Goal: Information Seeking & Learning: Learn about a topic

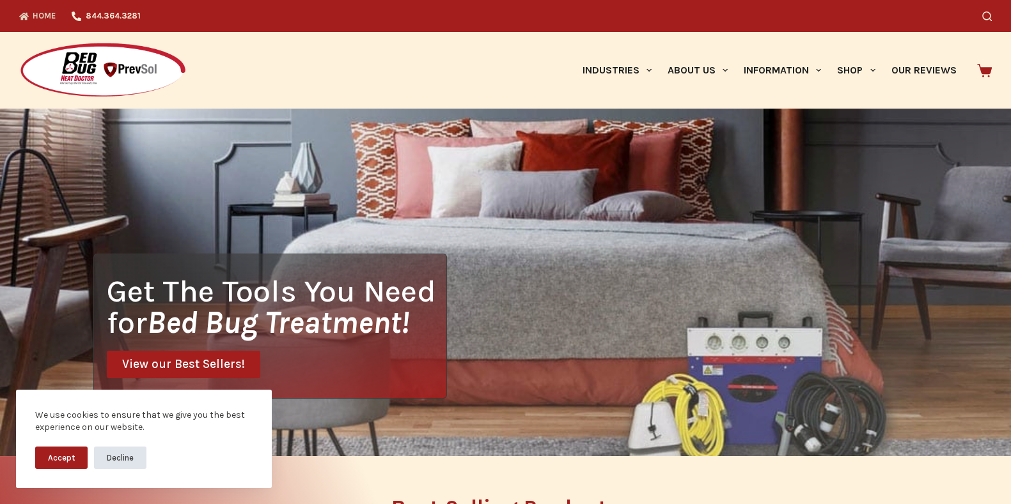
click at [120, 467] on button "Decline" at bounding box center [120, 458] width 52 height 22
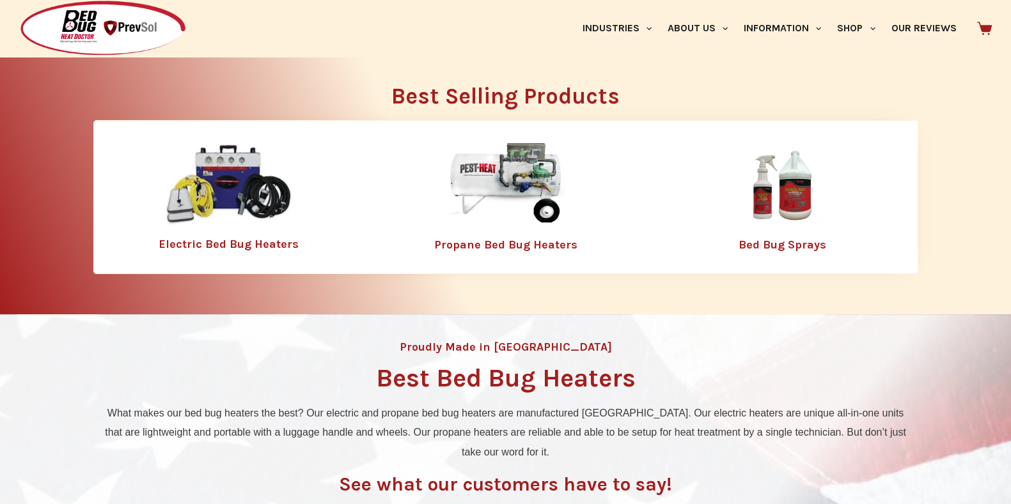
scroll to position [447, 0]
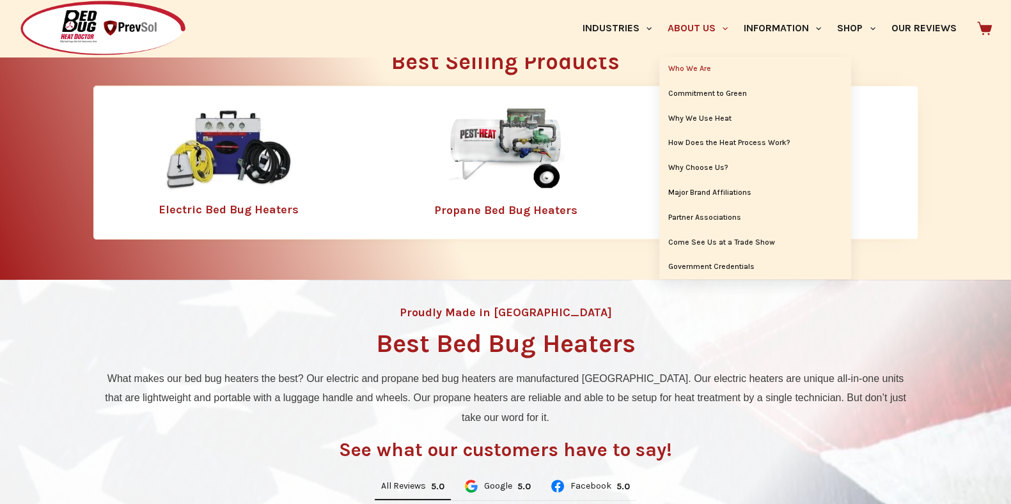
click at [678, 68] on link "Who We Are" at bounding box center [755, 69] width 192 height 24
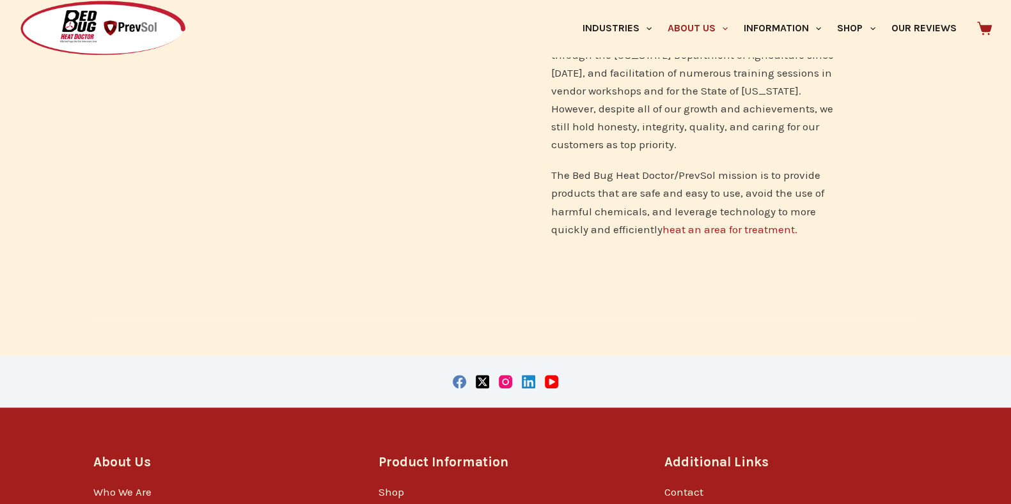
scroll to position [1005, 0]
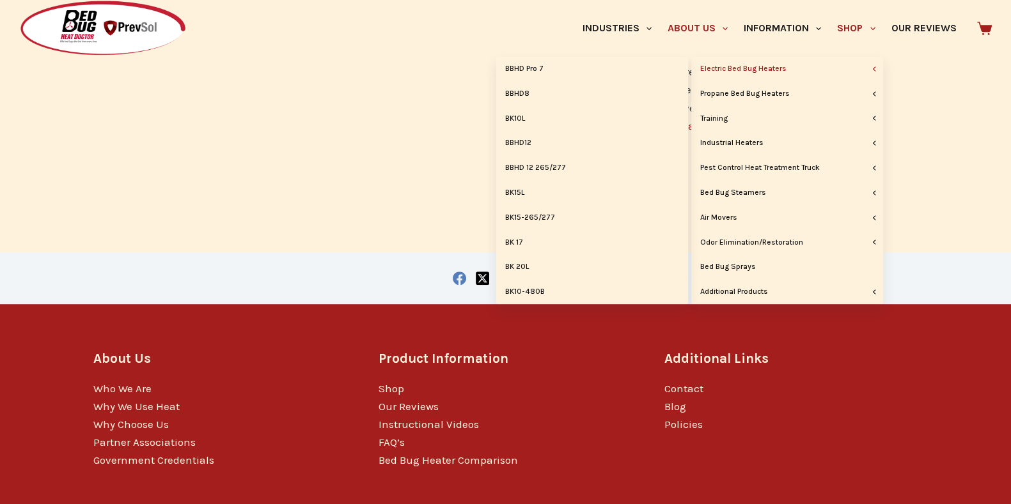
click at [763, 68] on link "Electric Bed Bug Heaters" at bounding box center [787, 69] width 192 height 24
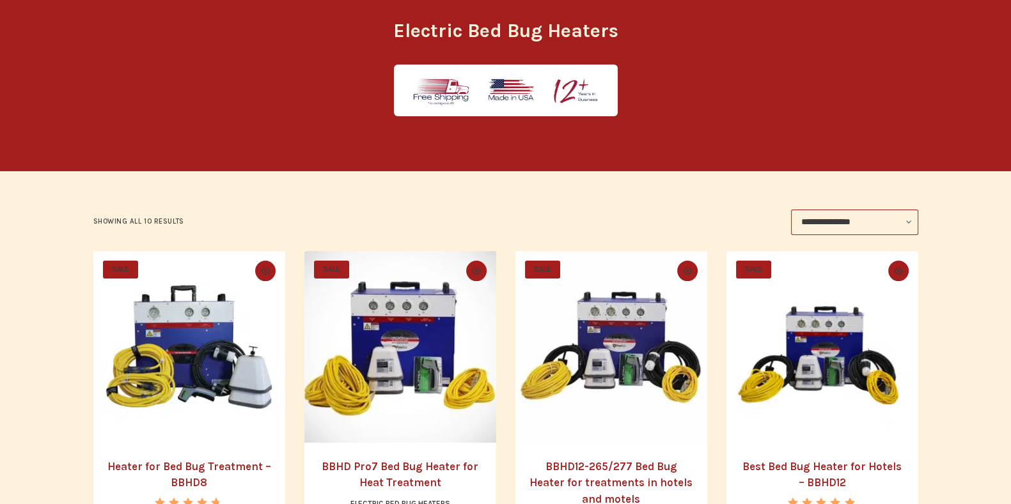
click at [166, 340] on img "Heater for Bed Bug Treatment - BBHD8" at bounding box center [189, 347] width 192 height 192
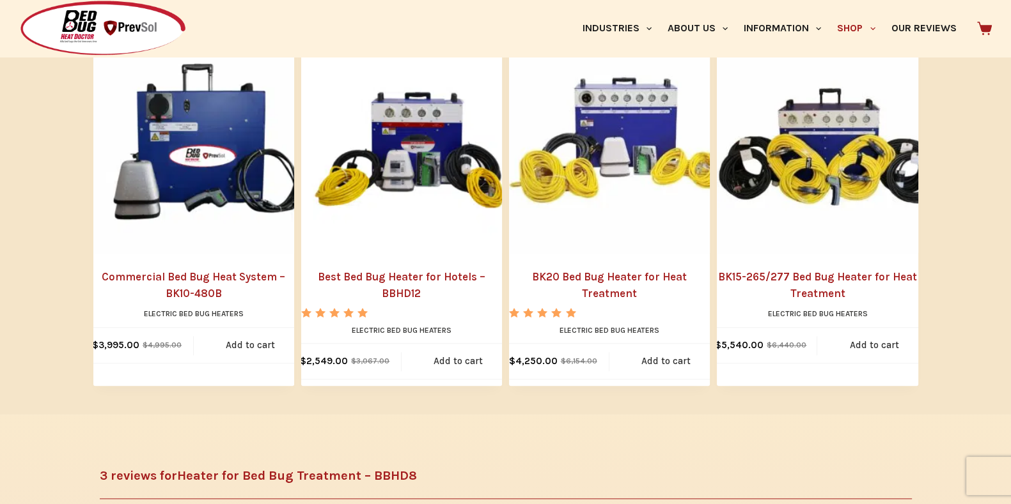
scroll to position [1589, 0]
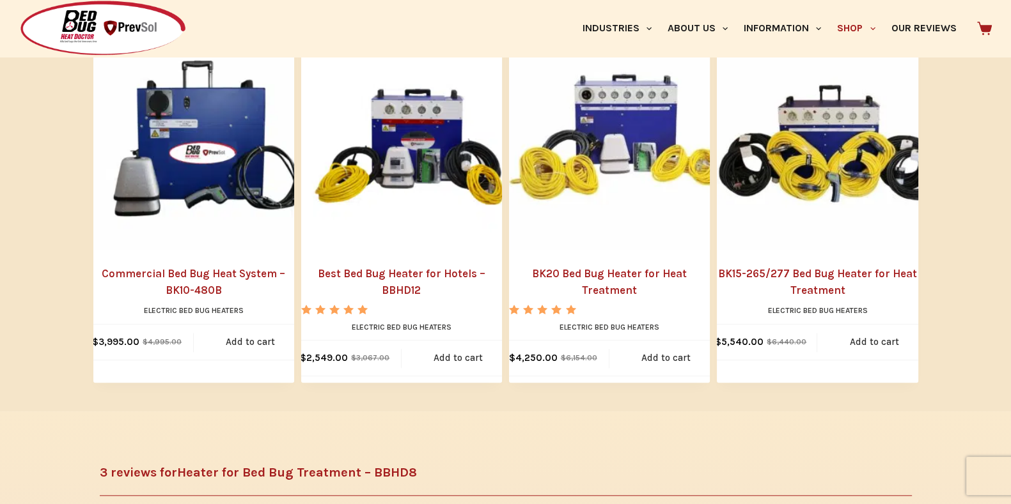
click at [195, 157] on img "Commercial Bed Bug Heat System - BK10-480B" at bounding box center [206, 137] width 226 height 226
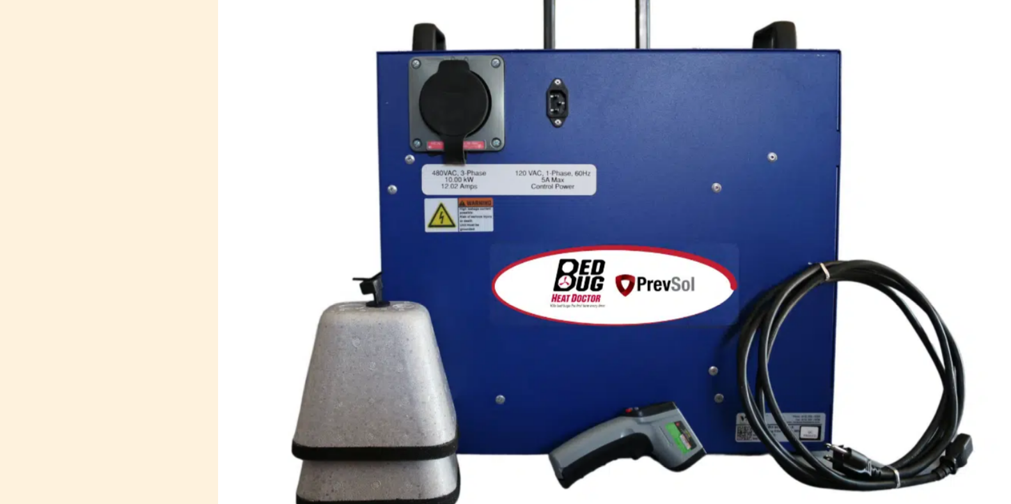
scroll to position [189, 0]
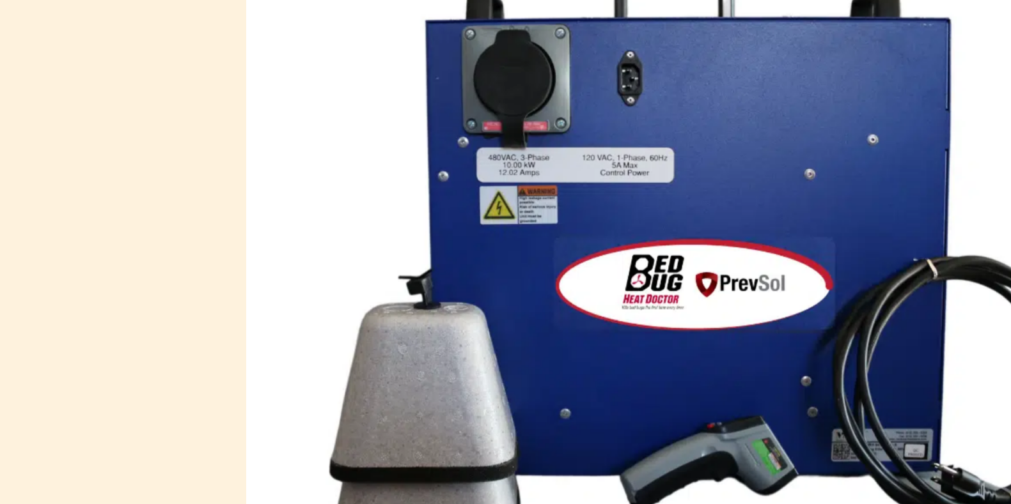
drag, startPoint x: 65, startPoint y: 295, endPoint x: 0, endPoint y: 295, distance: 64.6
click at [0, 295] on div "SALE 🔍 Home / Electric Bed Bug Heaters / Commercial Bed Bug Heat System – BK10-…" at bounding box center [505, 462] width 1011 height 1087
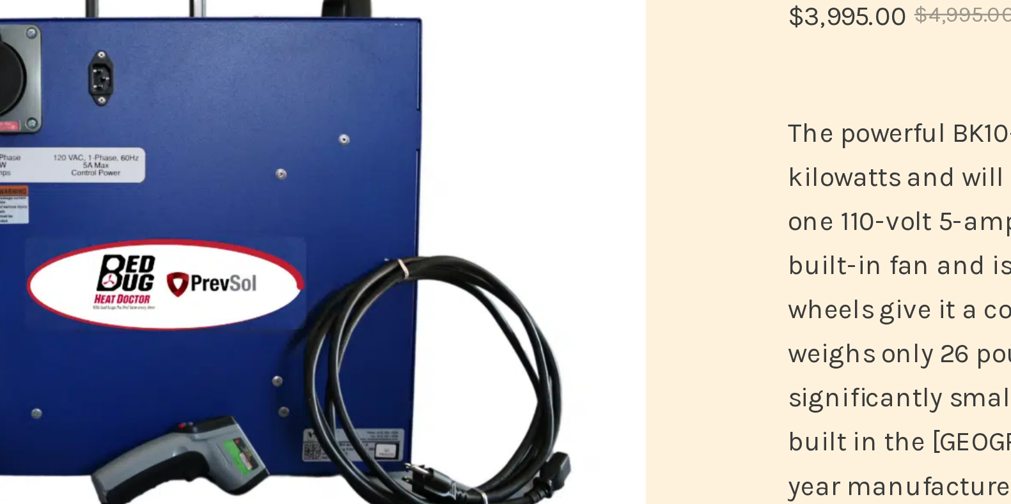
click at [514, 233] on div "Home / Electric Bed Bug Heaters / Commercial Bed Bug Heat System – BK10-480B Co…" at bounding box center [709, 488] width 416 height 1036
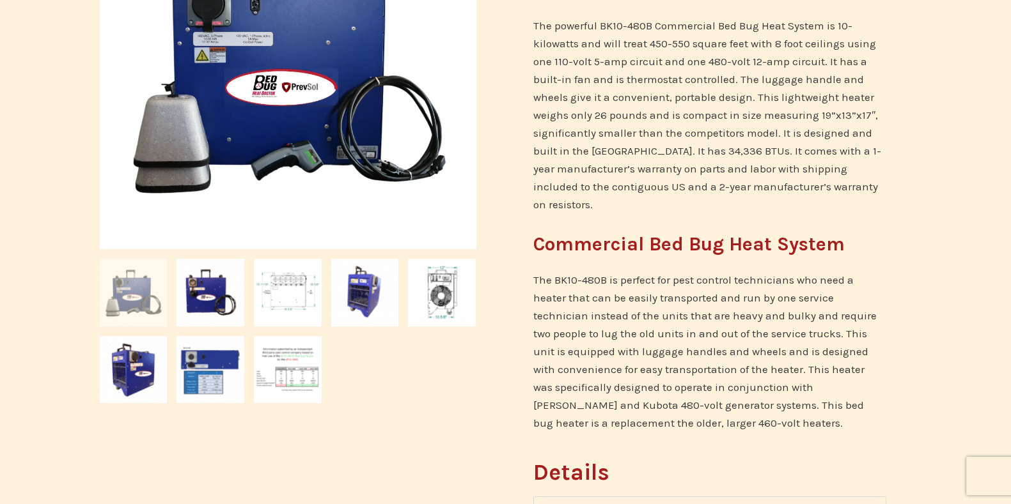
scroll to position [0, 0]
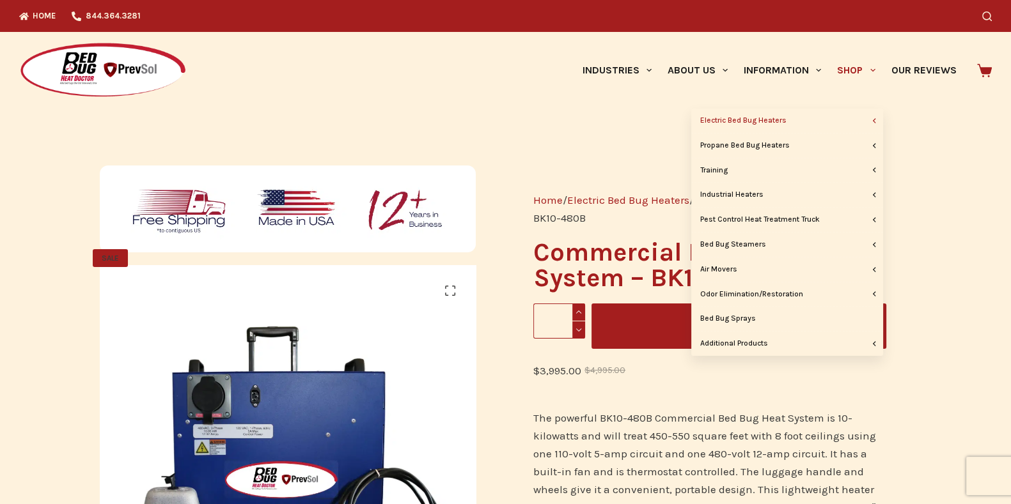
click at [850, 68] on link "Shop" at bounding box center [856, 70] width 54 height 77
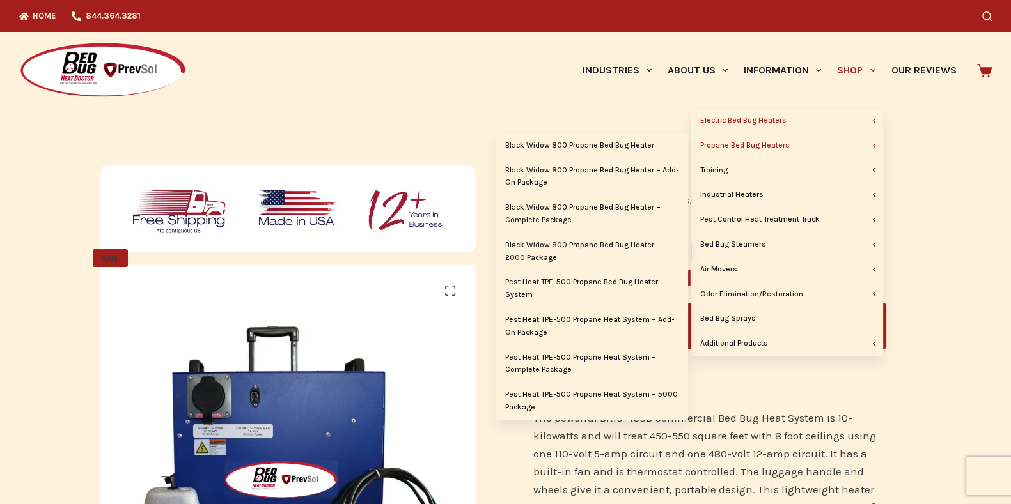
click at [773, 146] on link "Propane Bed Bug Heaters" at bounding box center [787, 146] width 192 height 24
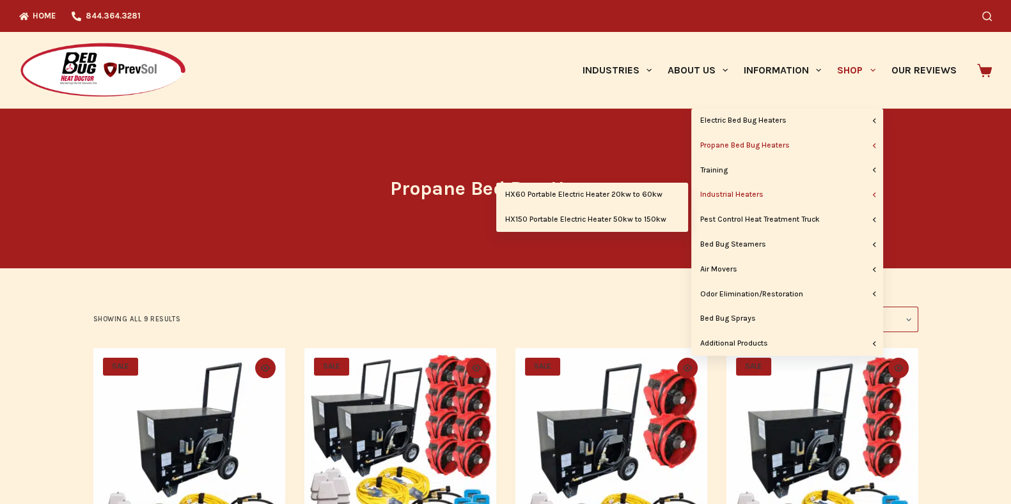
click at [732, 195] on link "Industrial Heaters" at bounding box center [787, 195] width 192 height 24
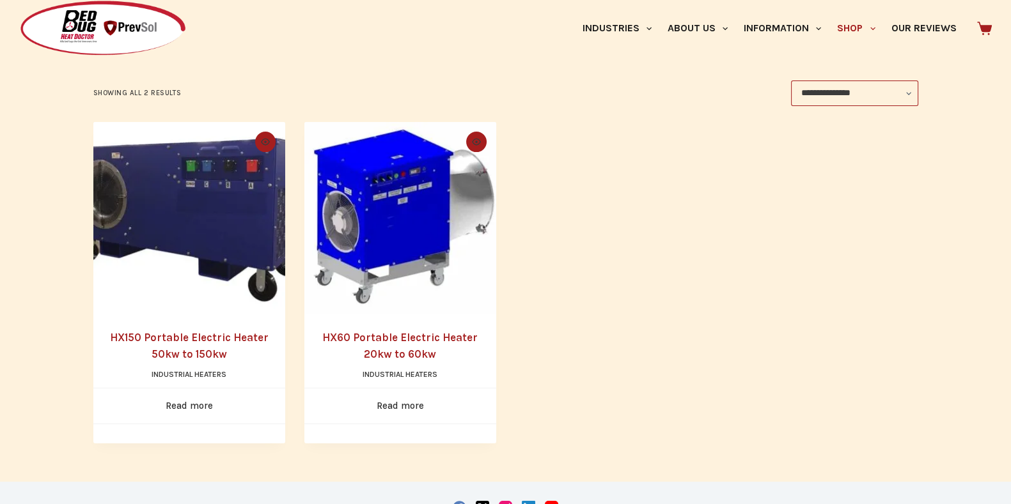
click at [185, 212] on img "HX150 Portable Electric Heater 50kw to 150kw" at bounding box center [189, 218] width 192 height 192
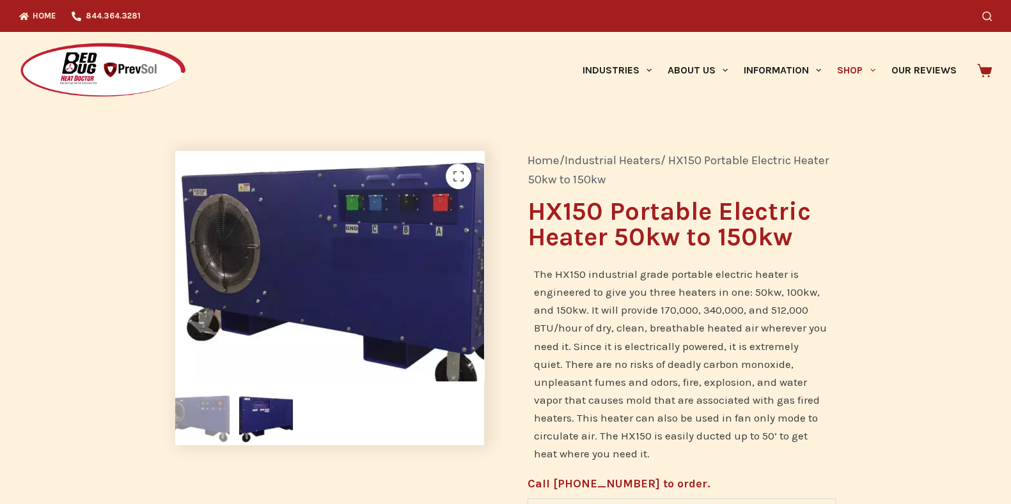
click at [217, 201] on img at bounding box center [350, 277] width 369 height 277
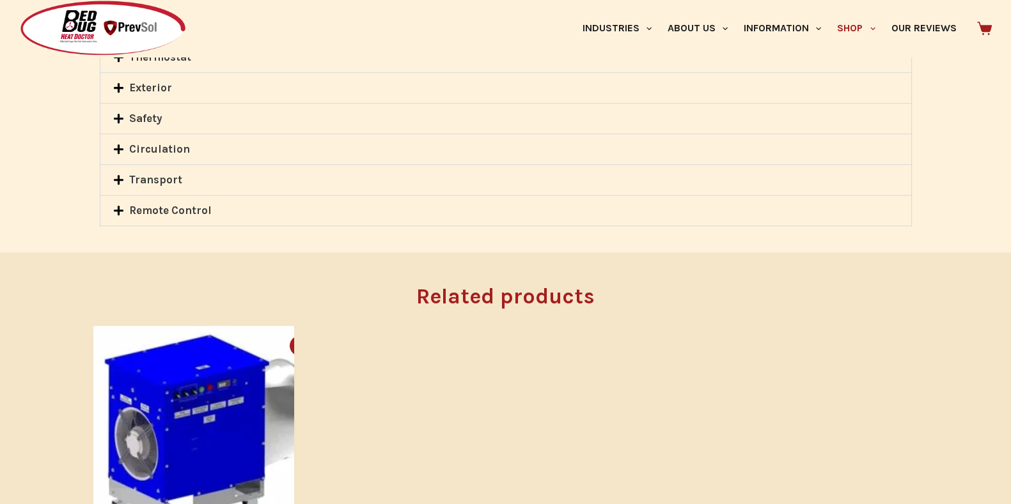
scroll to position [1230, 0]
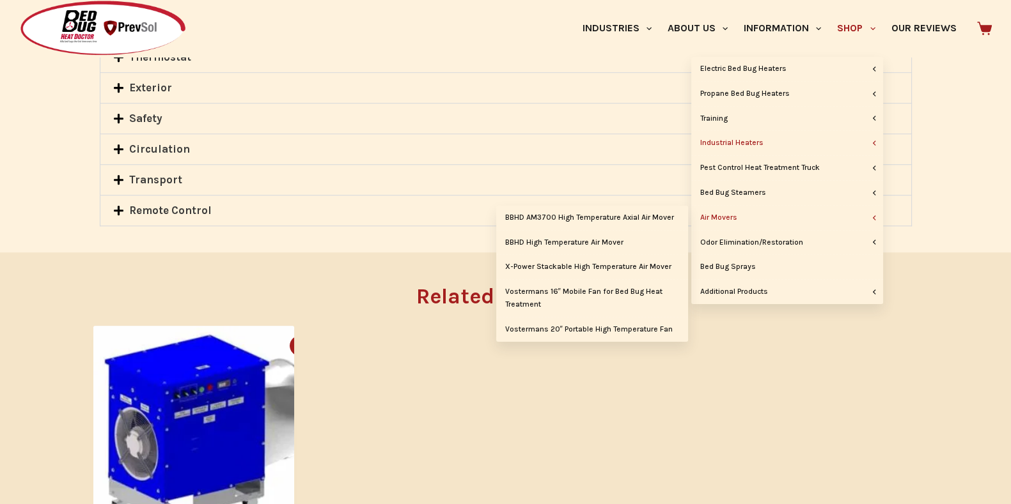
click at [722, 212] on link "Air Movers" at bounding box center [787, 218] width 192 height 24
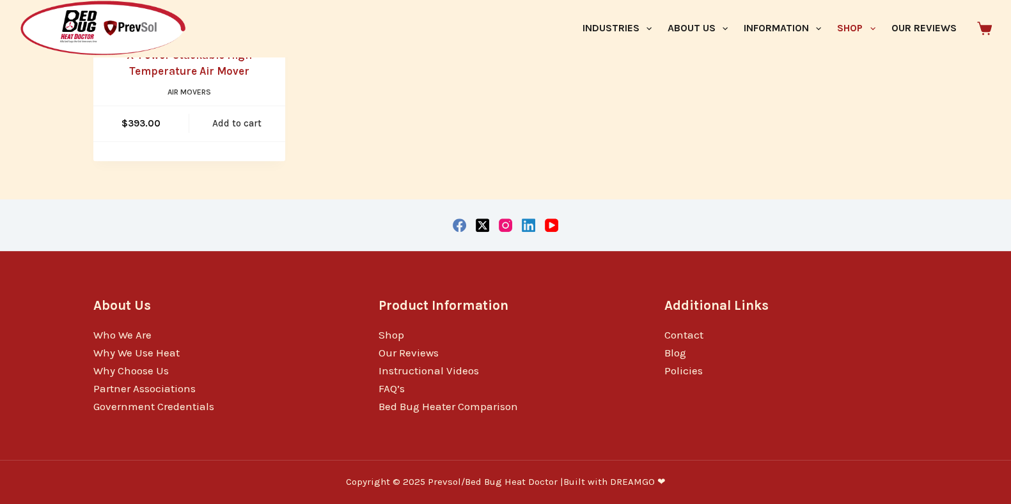
scroll to position [849, 0]
click at [390, 334] on link "Shop" at bounding box center [391, 335] width 26 height 13
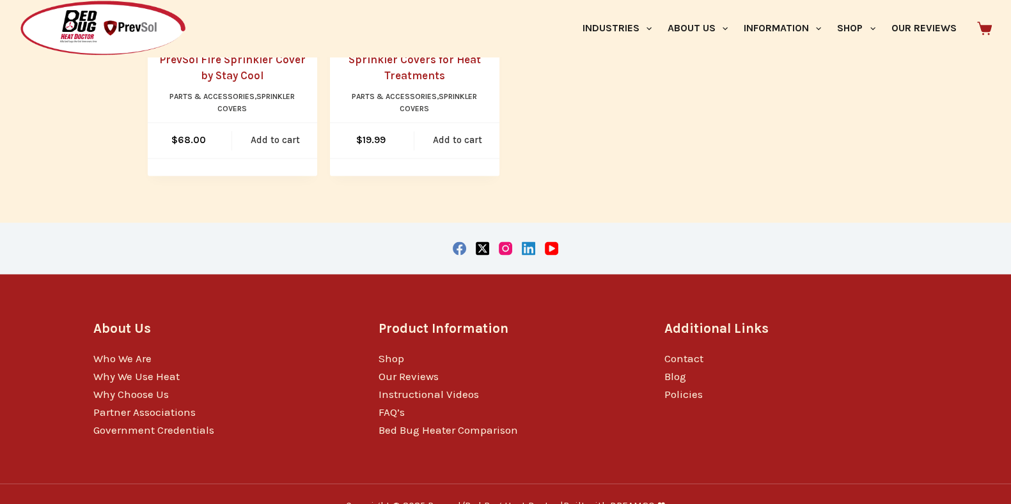
scroll to position [8556, 0]
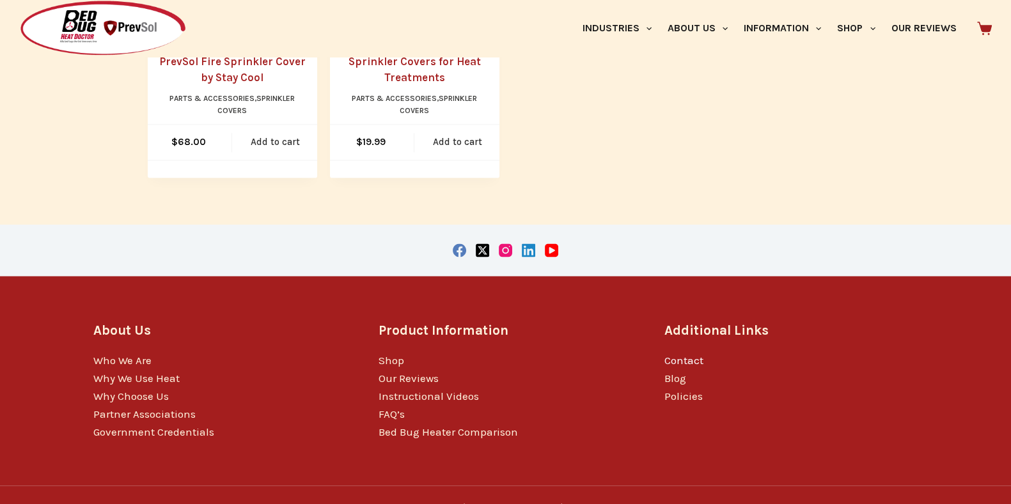
click at [685, 354] on link "Contact" at bounding box center [683, 360] width 39 height 13
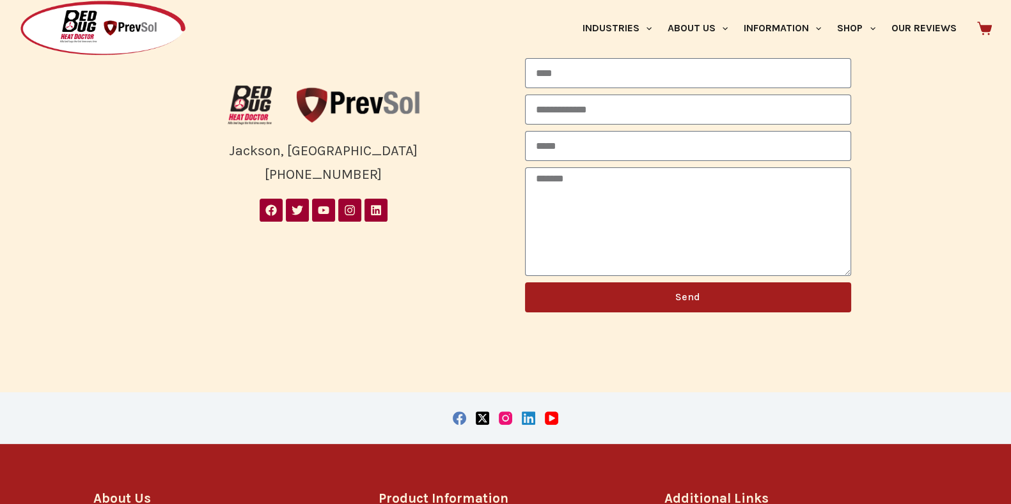
scroll to position [384, 0]
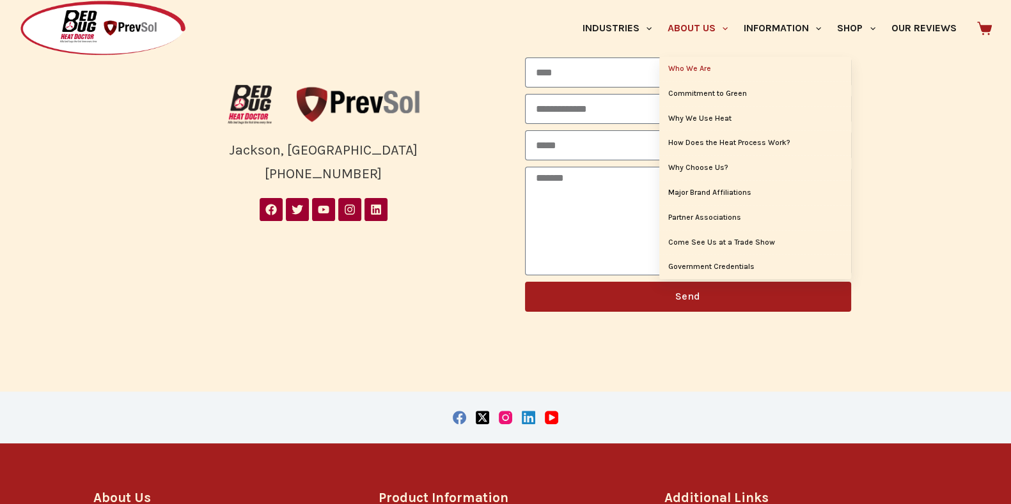
click at [687, 61] on link "Who We Are" at bounding box center [755, 69] width 192 height 24
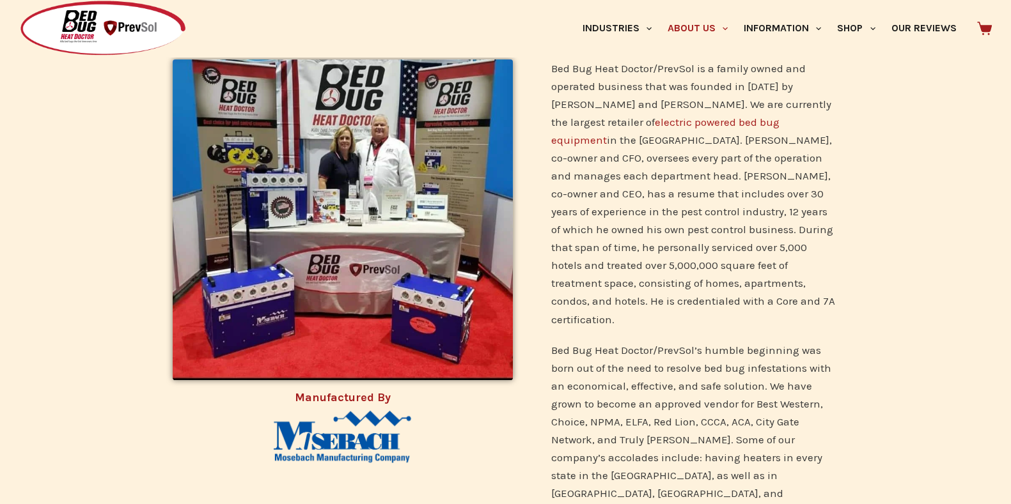
scroll to position [384, 0]
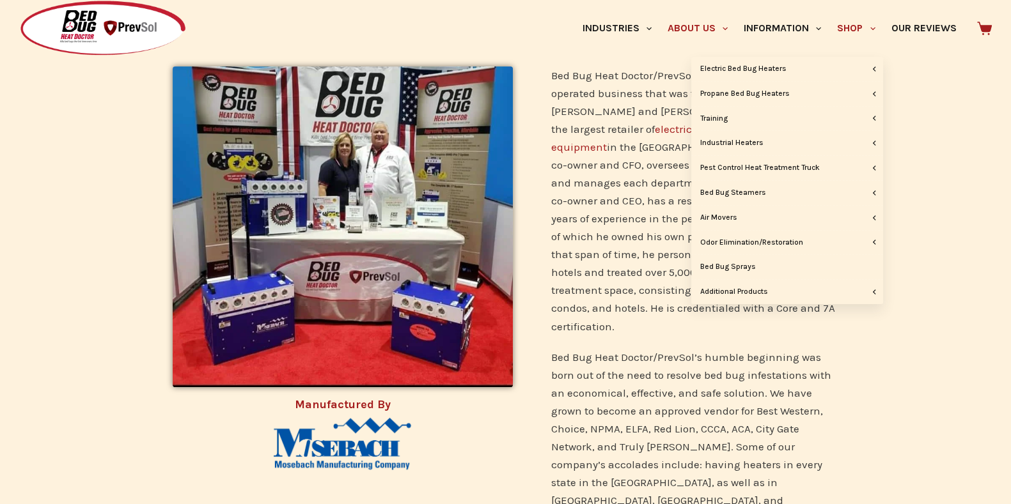
click at [850, 26] on link "Shop" at bounding box center [856, 28] width 54 height 57
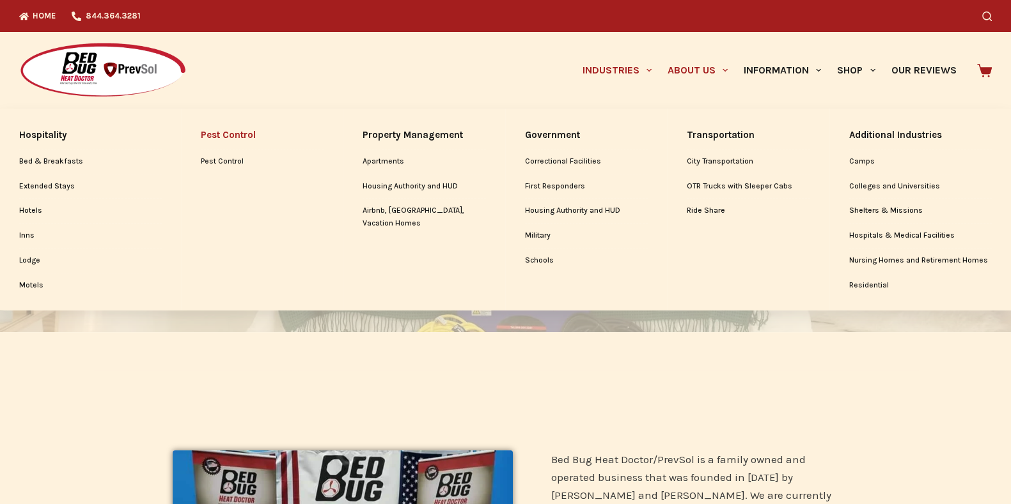
click at [217, 136] on link "Pest Control" at bounding box center [262, 134] width 123 height 27
click at [216, 158] on link "Pest Control" at bounding box center [262, 162] width 123 height 24
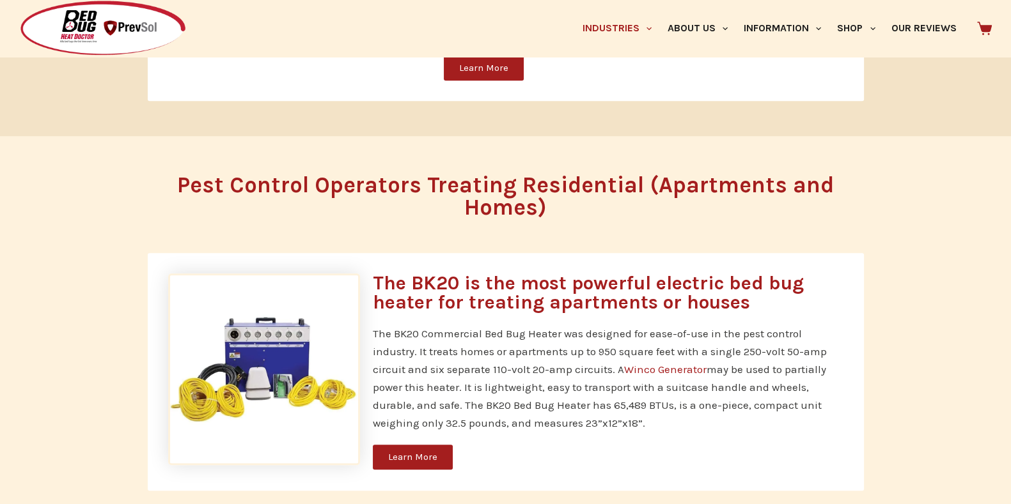
scroll to position [1303, 0]
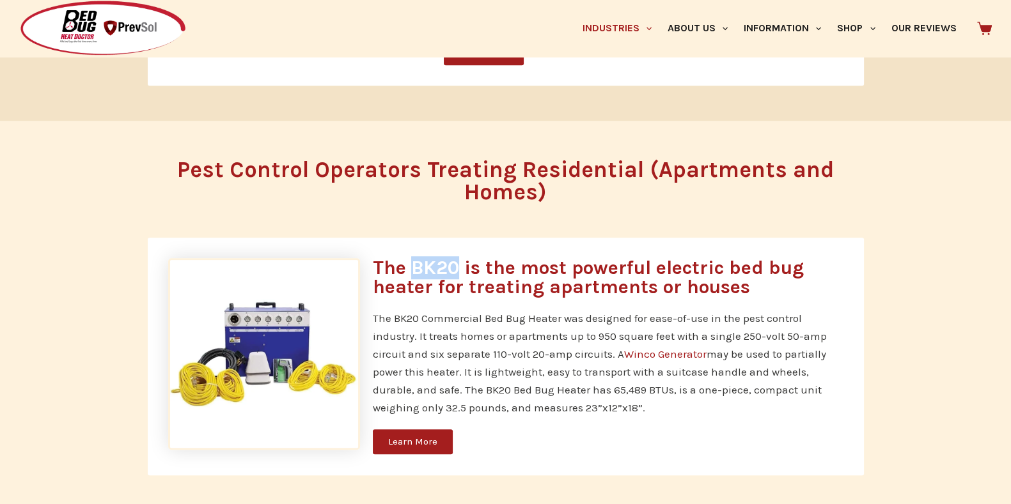
drag, startPoint x: 424, startPoint y: 269, endPoint x: 447, endPoint y: 270, distance: 23.0
click at [454, 270] on h3 "The BK20 is the most powerful electric bed bug heater for treating apartments o…" at bounding box center [608, 277] width 470 height 38
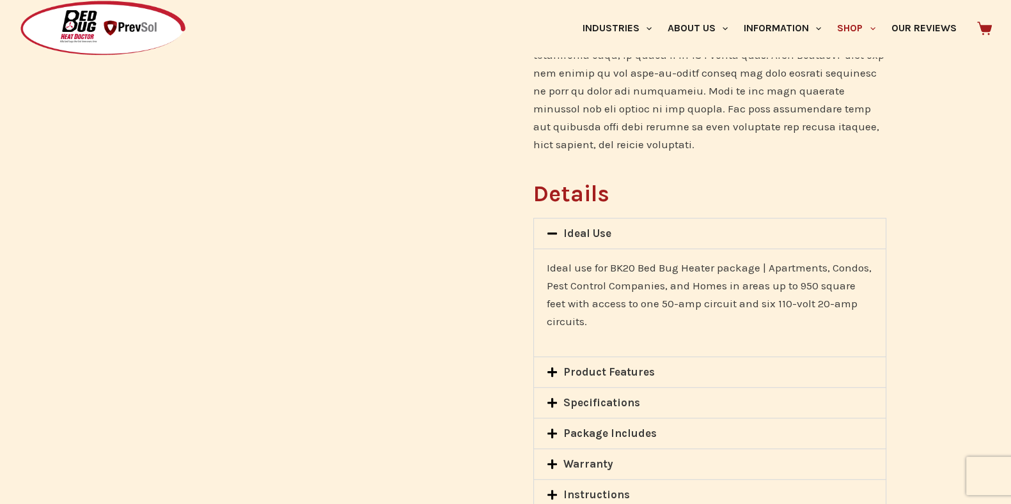
scroll to position [921, 0]
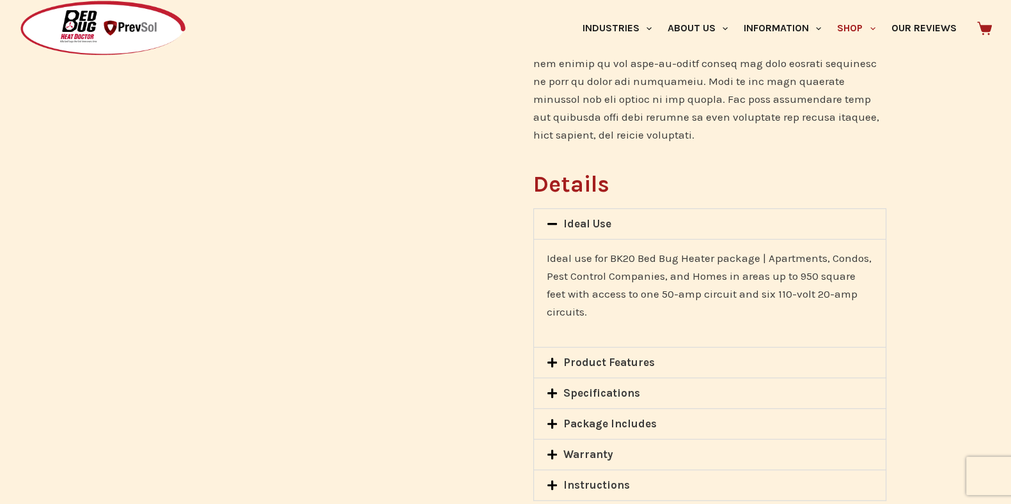
click at [626, 348] on div "Product Features" at bounding box center [709, 363] width 351 height 30
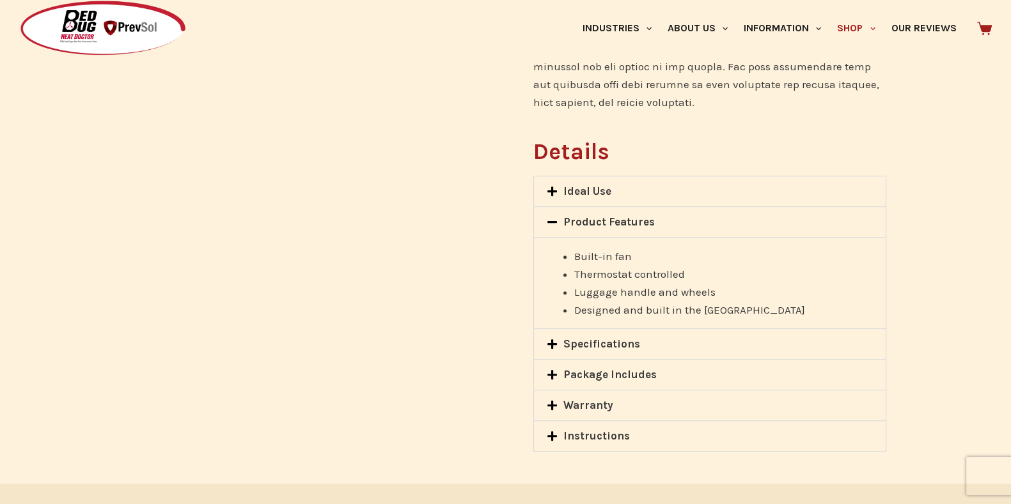
scroll to position [962, 0]
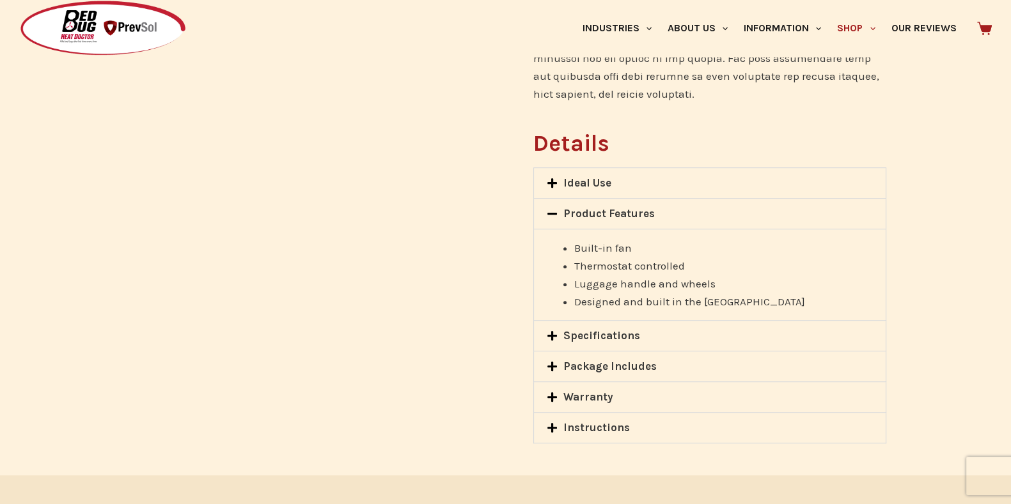
click at [610, 329] on link "Specifications" at bounding box center [601, 335] width 77 height 13
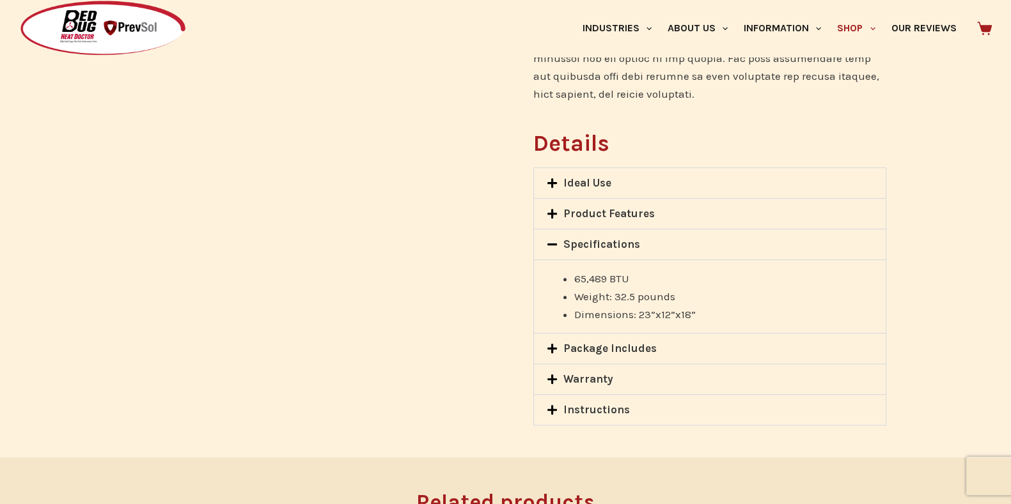
click at [603, 342] on link "Package Includes" at bounding box center [609, 348] width 93 height 13
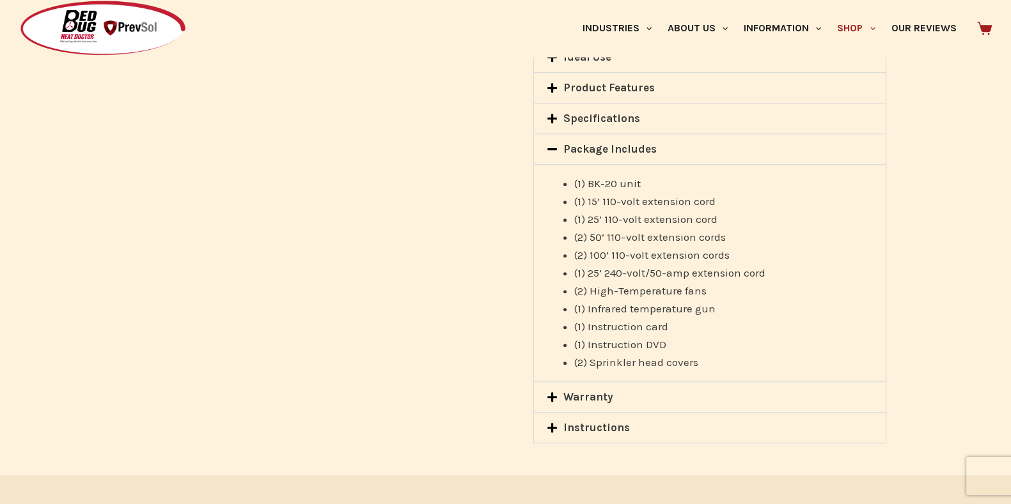
scroll to position [1096, 0]
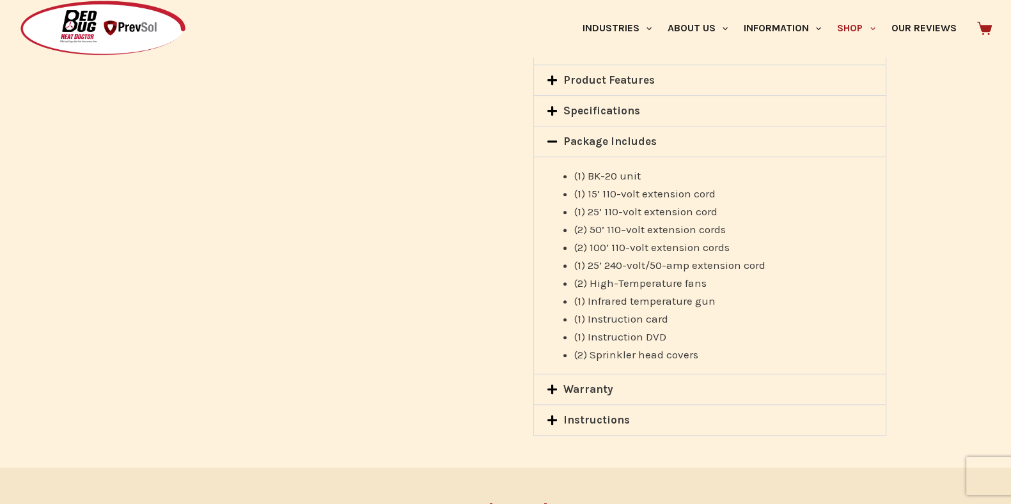
click at [632, 375] on div "Warranty" at bounding box center [709, 390] width 351 height 30
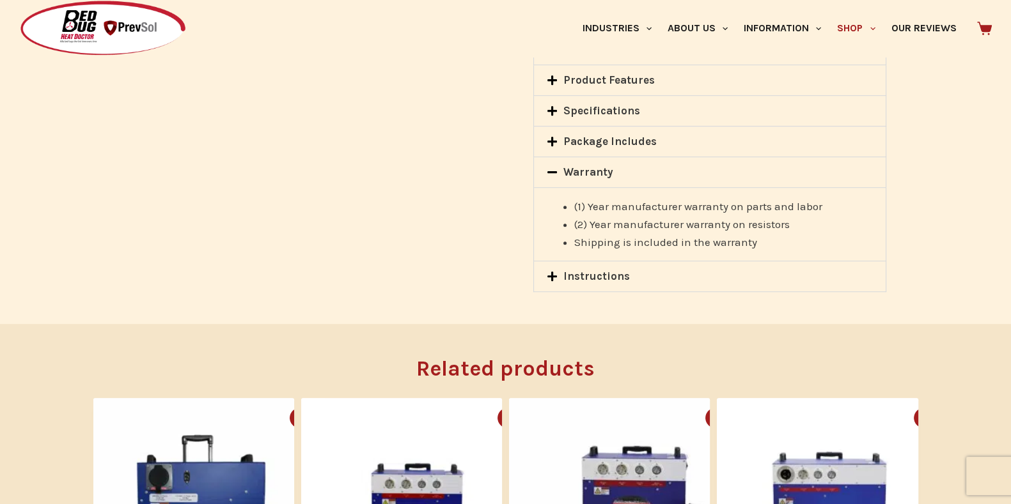
click at [608, 270] on link "Instructions" at bounding box center [596, 276] width 66 height 13
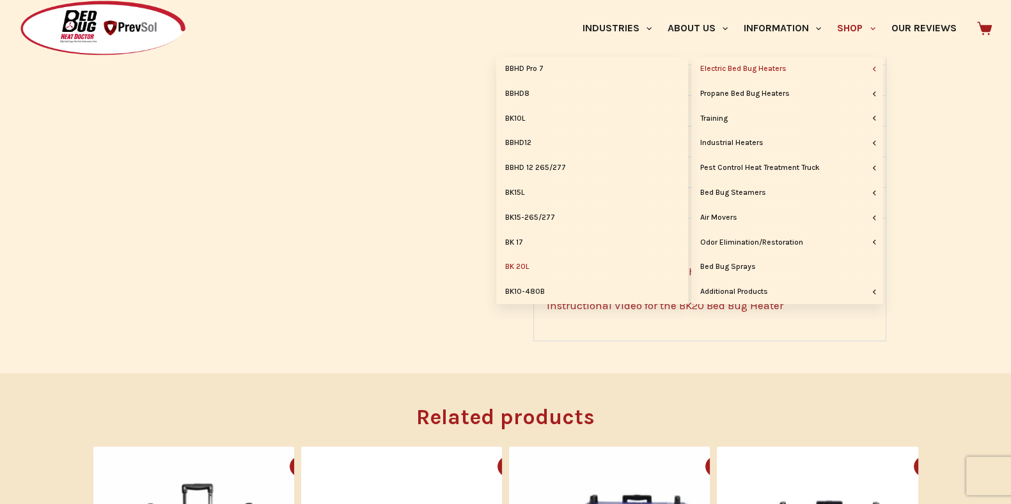
click at [729, 63] on link "Electric Bed Bug Heaters" at bounding box center [787, 69] width 192 height 24
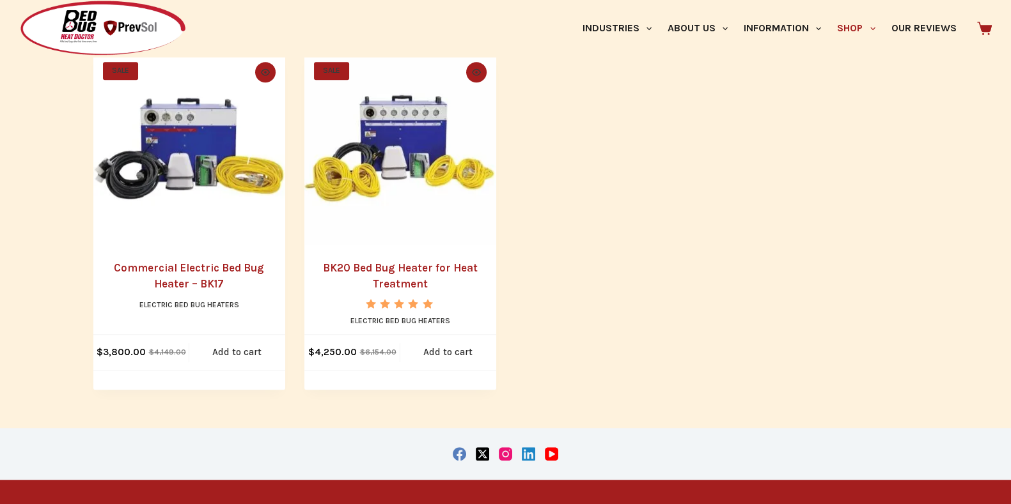
scroll to position [1035, 0]
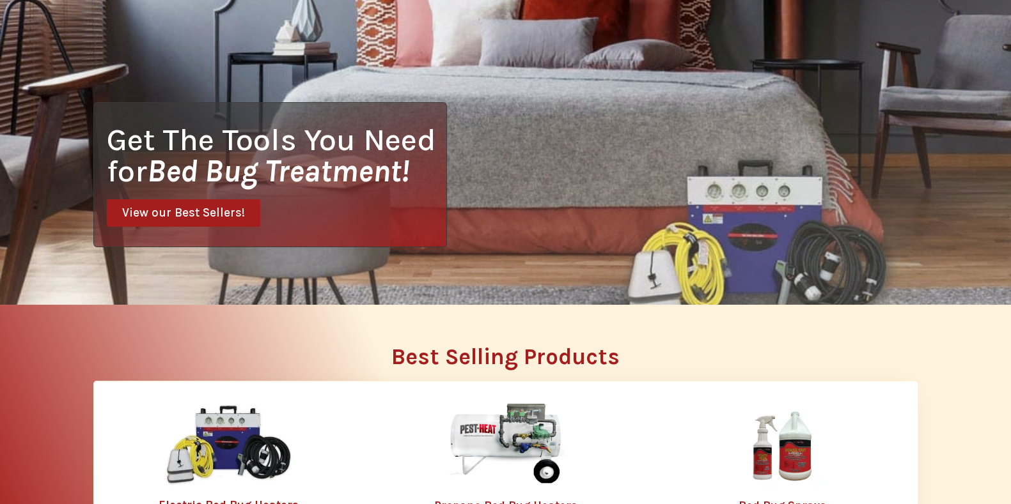
scroll to position [355, 0]
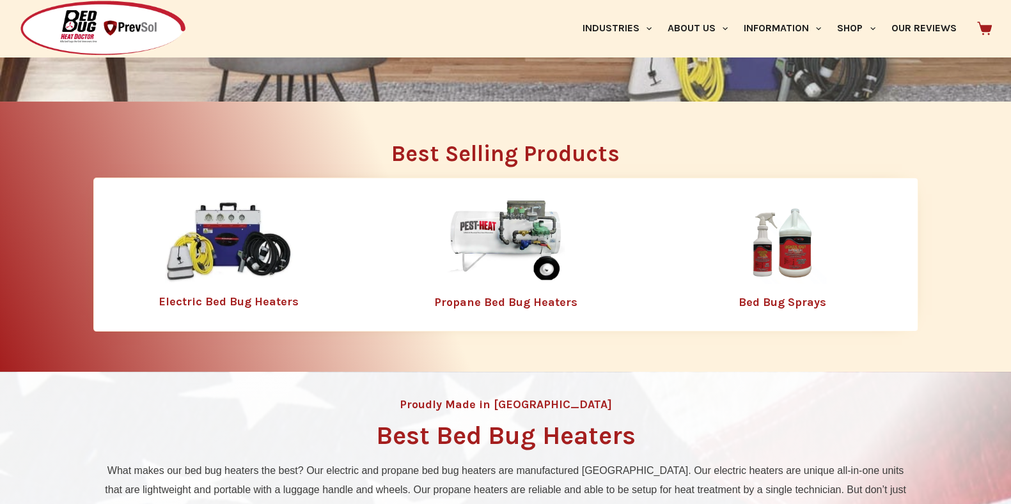
click at [485, 231] on img at bounding box center [506, 242] width 166 height 83
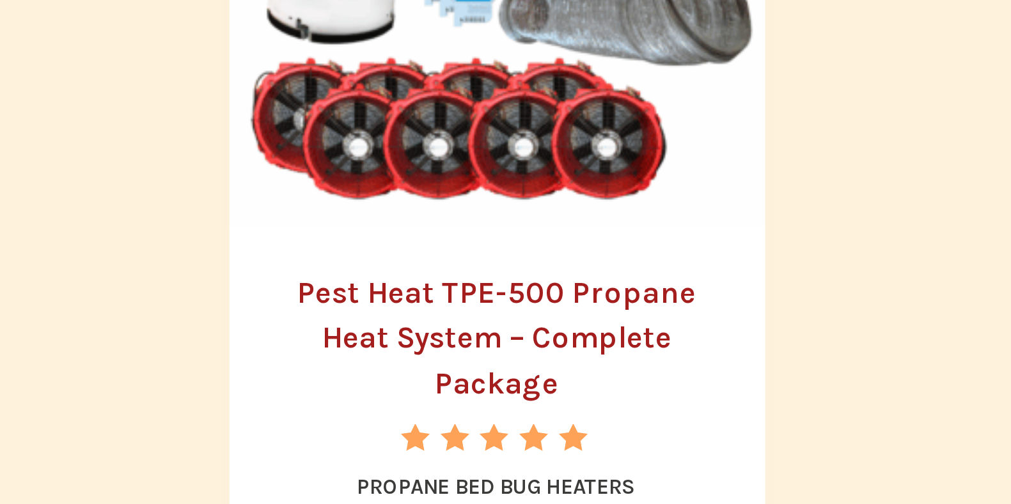
scroll to position [953, 0]
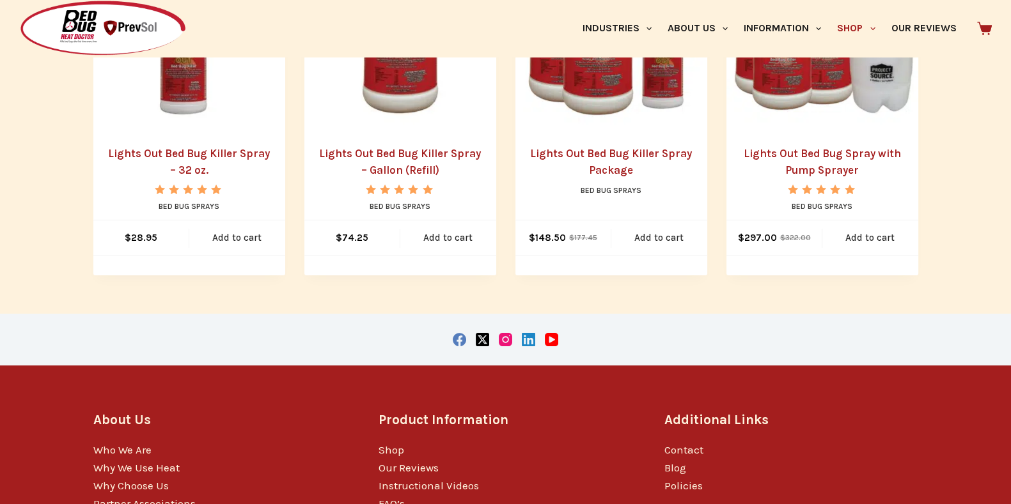
scroll to position [525, 0]
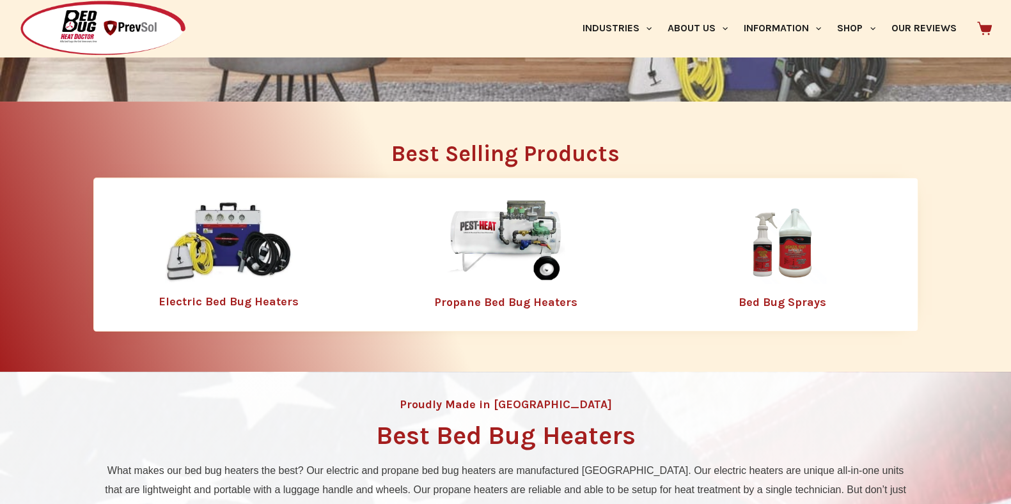
click at [202, 257] on img at bounding box center [229, 242] width 128 height 82
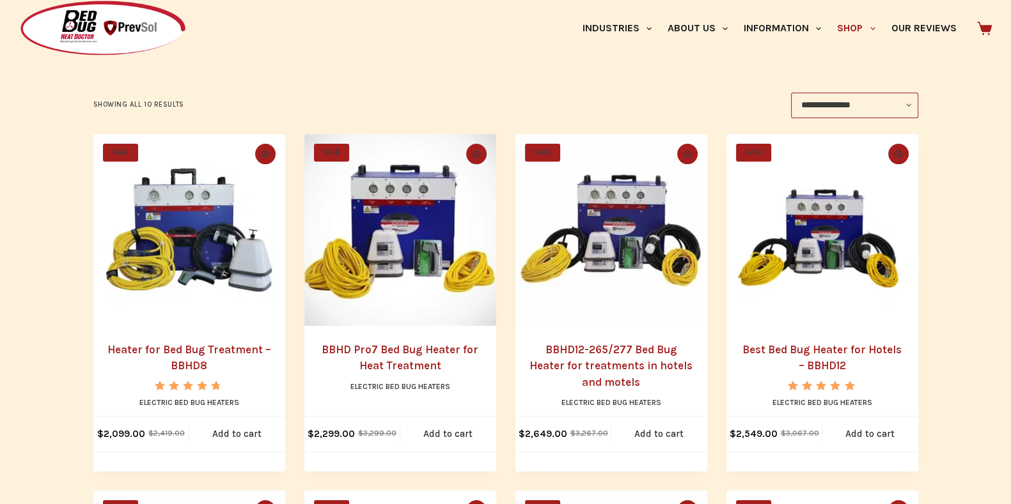
scroll to position [242, 0]
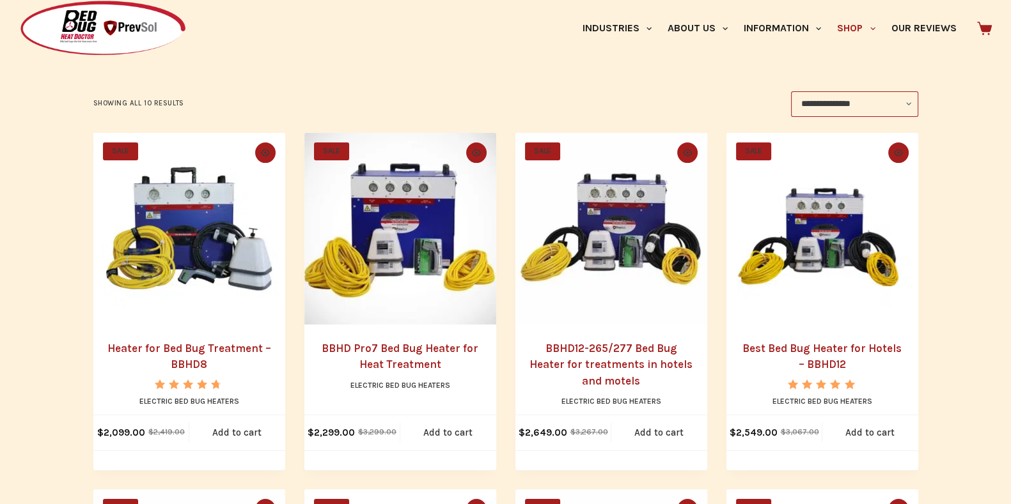
click at [816, 240] on img "Best Bed Bug Heater for Hotels - BBHD12" at bounding box center [822, 229] width 192 height 192
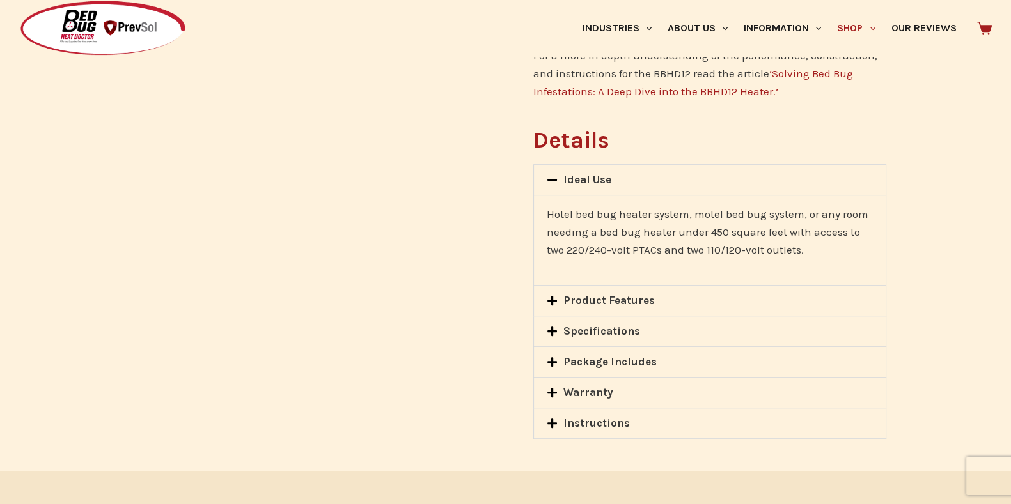
scroll to position [979, 0]
click at [619, 290] on div "Product Features" at bounding box center [709, 300] width 351 height 30
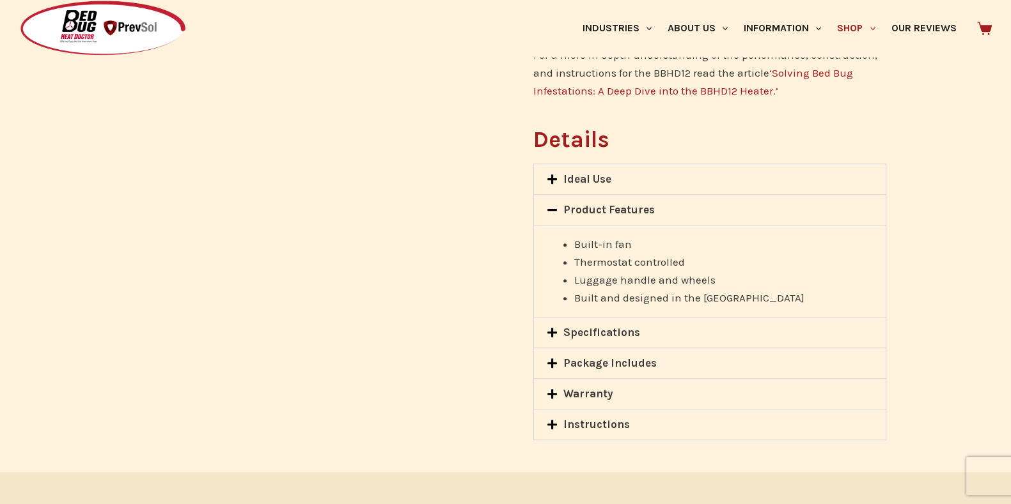
click at [590, 331] on link "Specifications" at bounding box center [601, 332] width 77 height 13
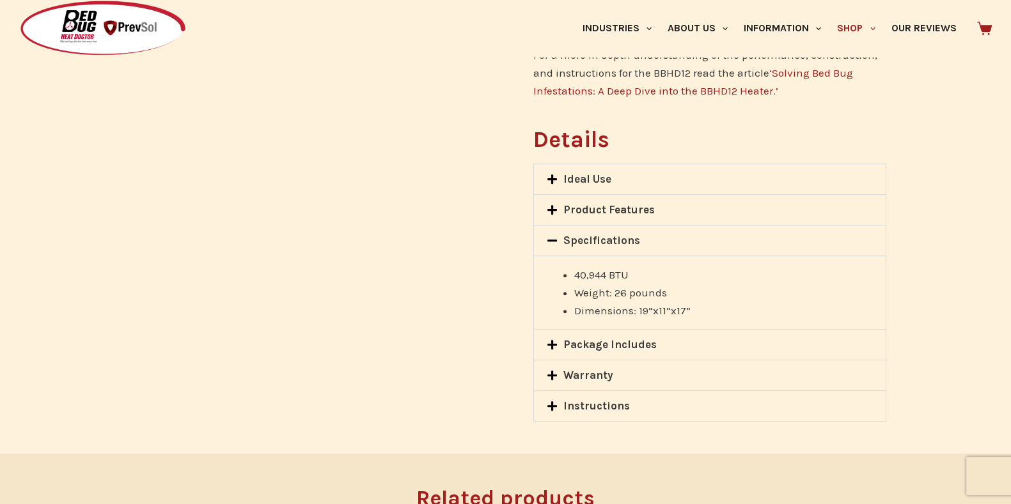
click at [590, 331] on div "Package Includes" at bounding box center [709, 345] width 351 height 30
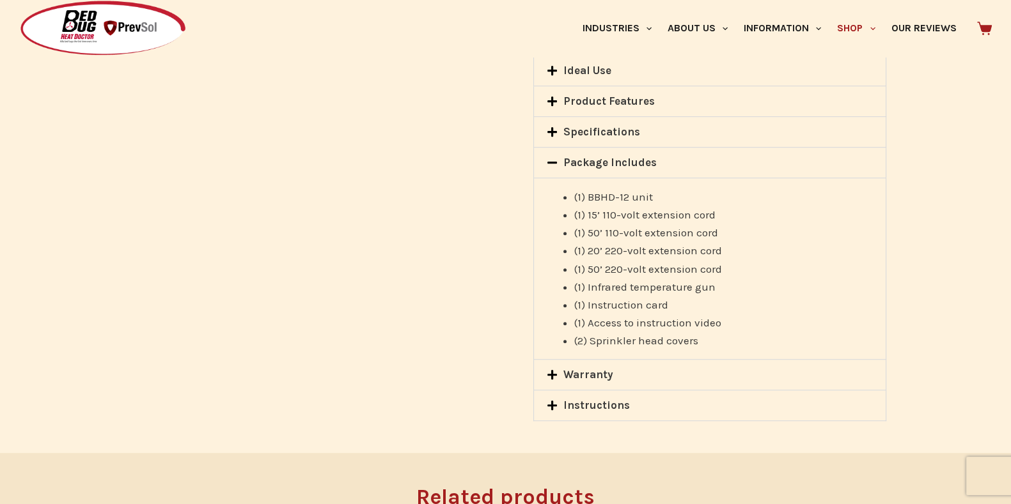
scroll to position [1089, 0]
click at [585, 369] on link "Warranty" at bounding box center [588, 372] width 50 height 13
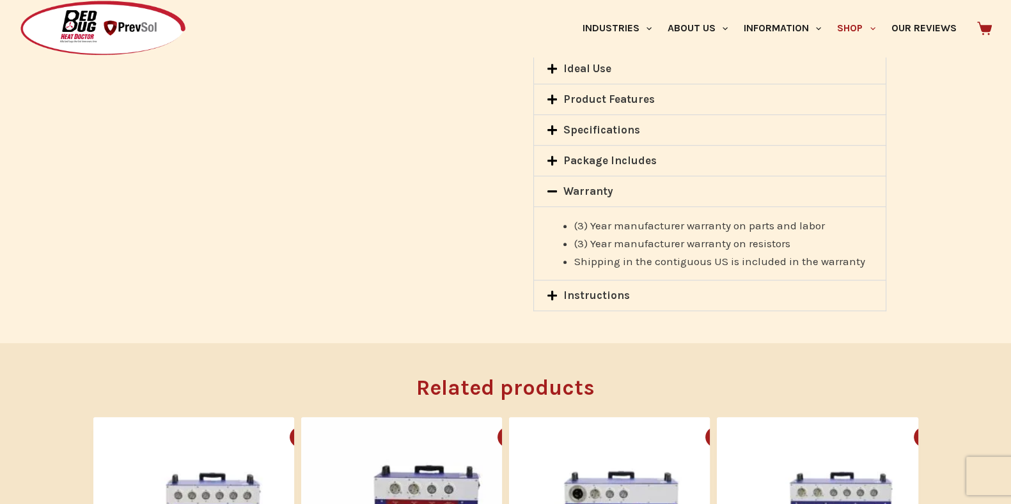
click at [602, 295] on link "Instructions" at bounding box center [596, 295] width 66 height 13
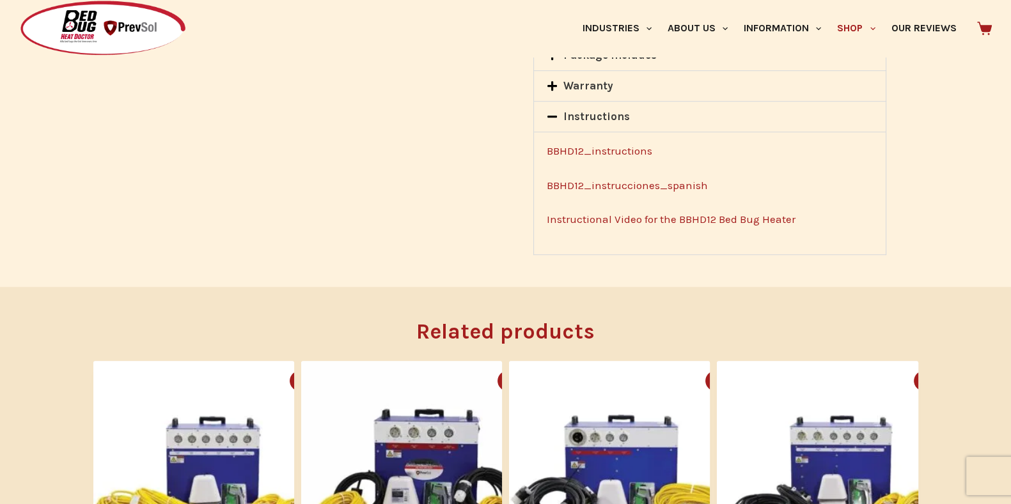
scroll to position [1195, 0]
click at [708, 217] on link "Instructional Video for the BBHD12 Bed Bug Heater" at bounding box center [671, 219] width 249 height 13
